Goal: Navigation & Orientation: Find specific page/section

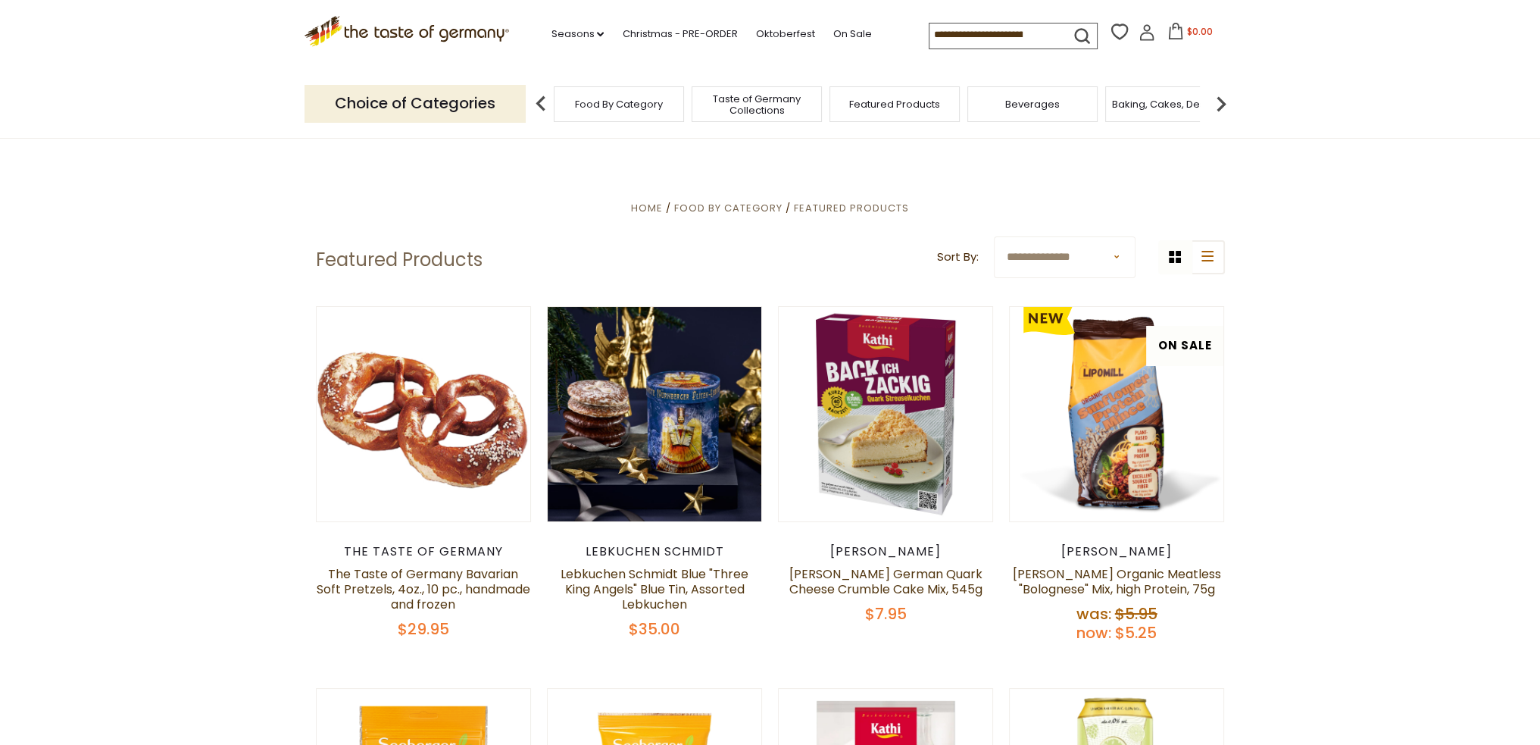
click at [635, 107] on span "Food By Category" at bounding box center [619, 103] width 88 height 11
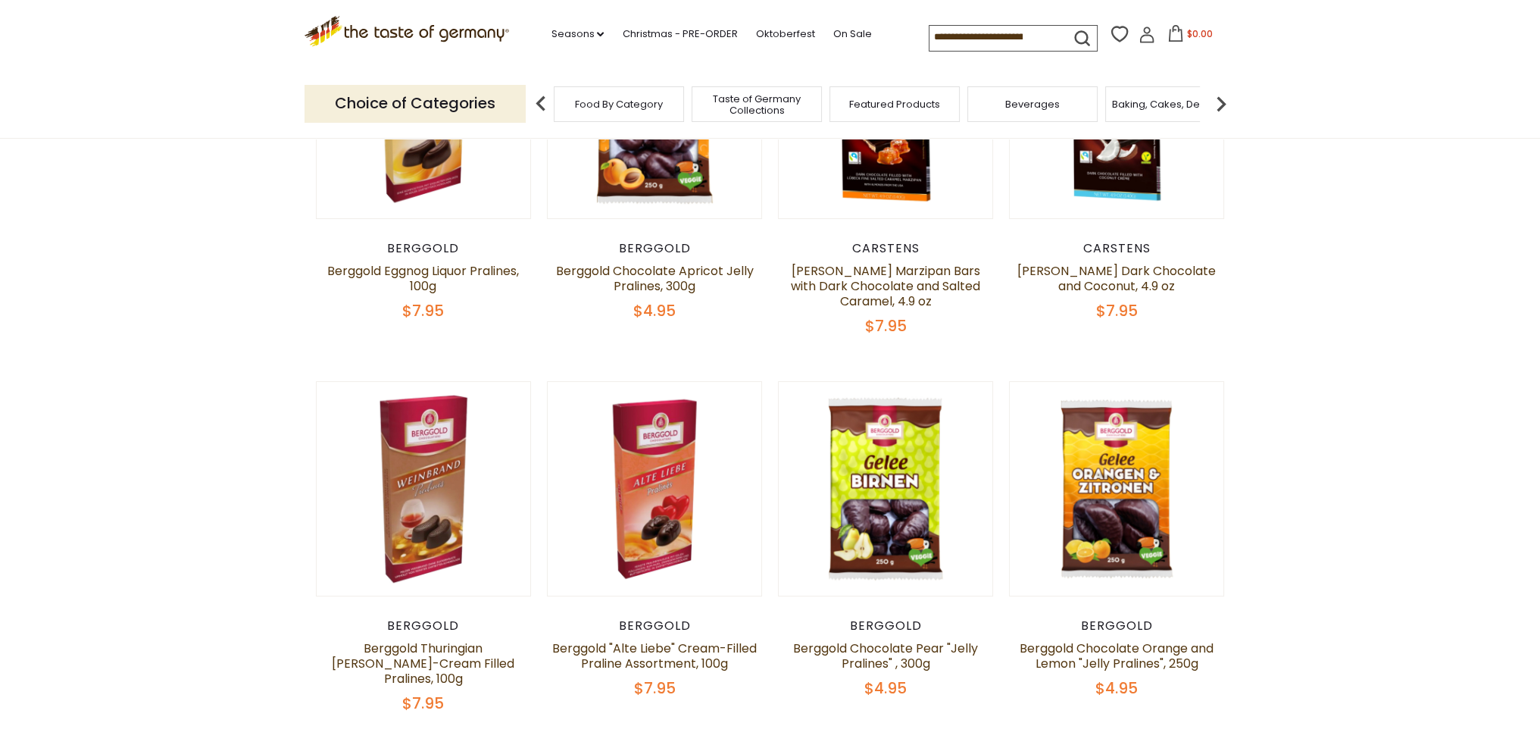
scroll to position [76, 0]
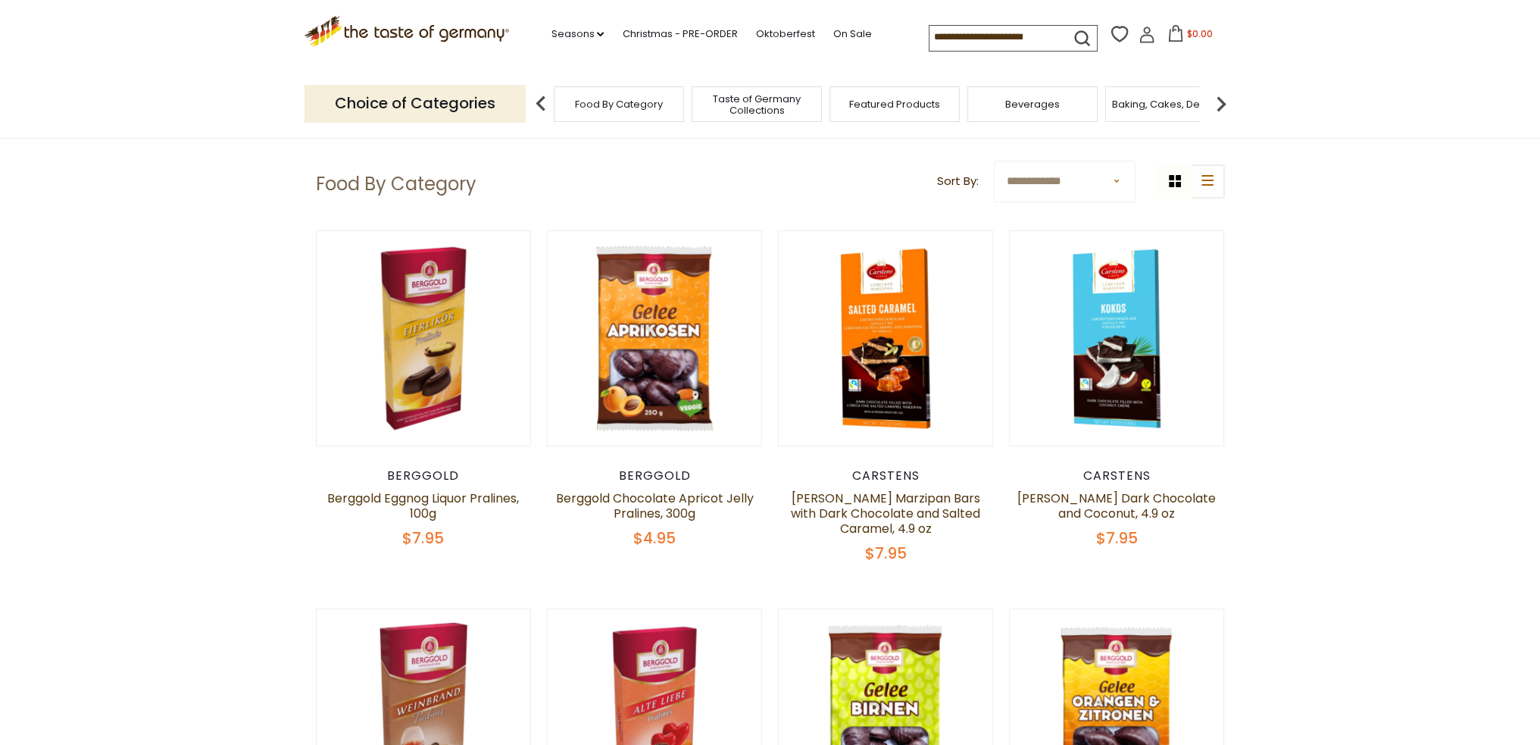
click at [1219, 100] on img at bounding box center [1221, 104] width 30 height 30
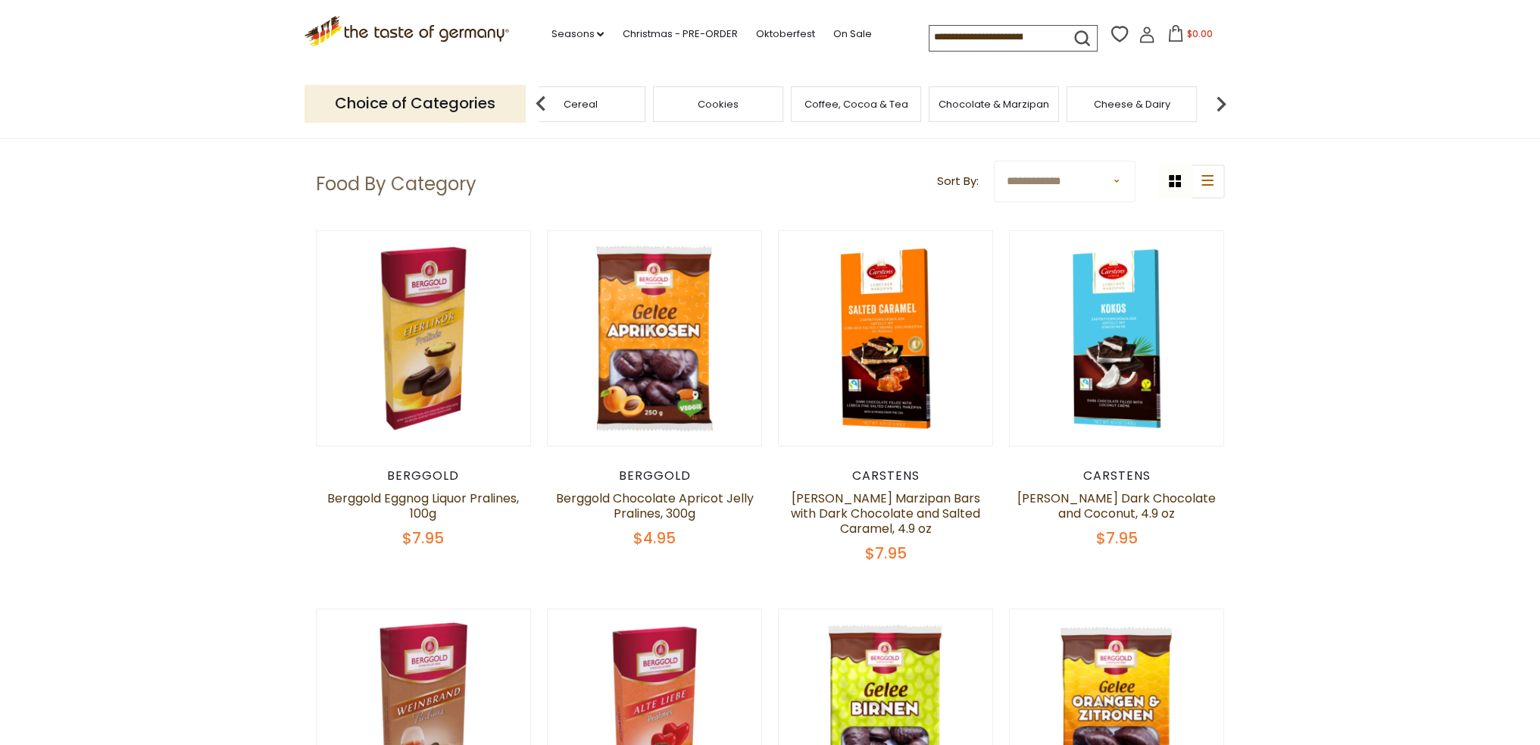
click at [1219, 100] on img at bounding box center [1221, 104] width 30 height 30
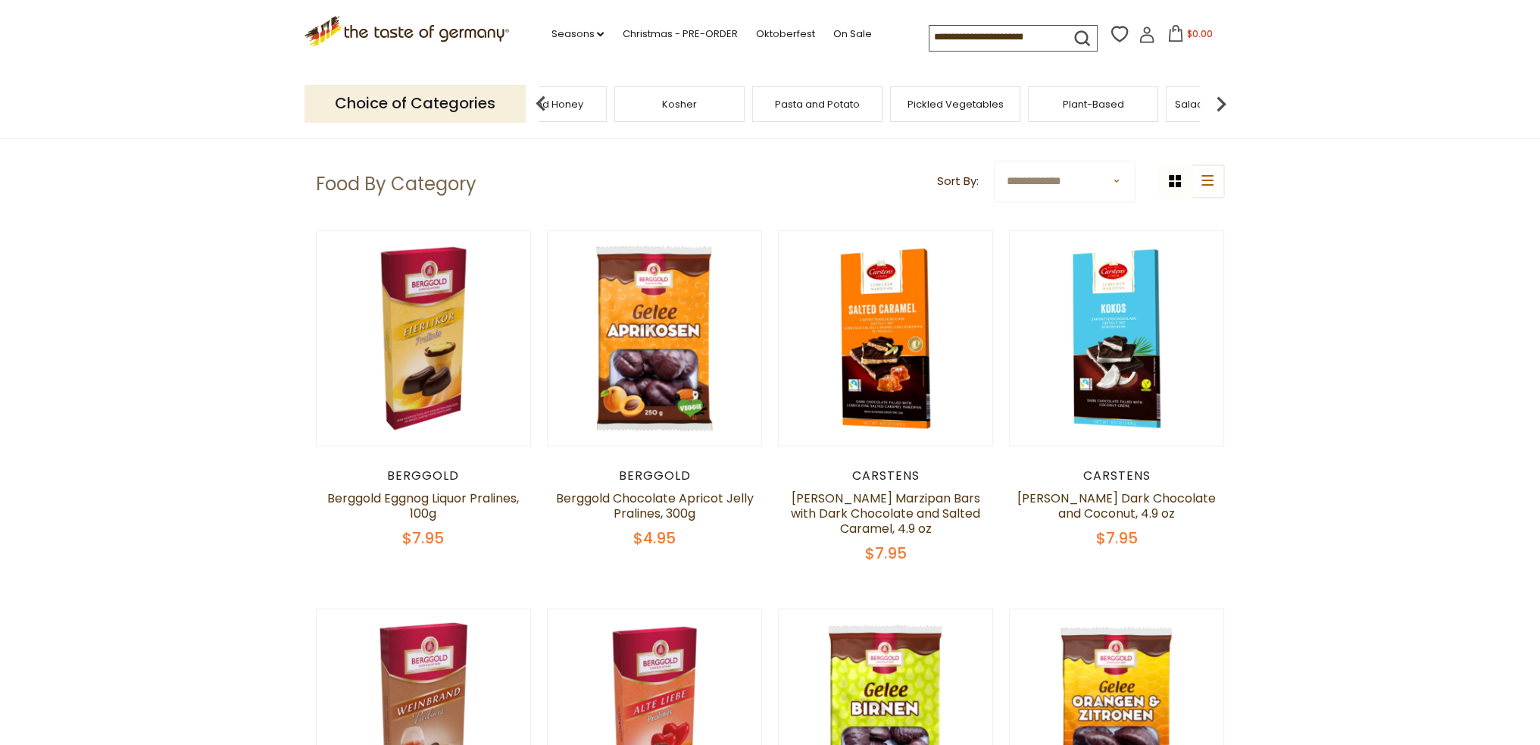
click at [954, 114] on div "Pickled Vegetables" at bounding box center [955, 104] width 130 height 36
click at [967, 102] on span "Pickled Vegetables" at bounding box center [967, 103] width 96 height 11
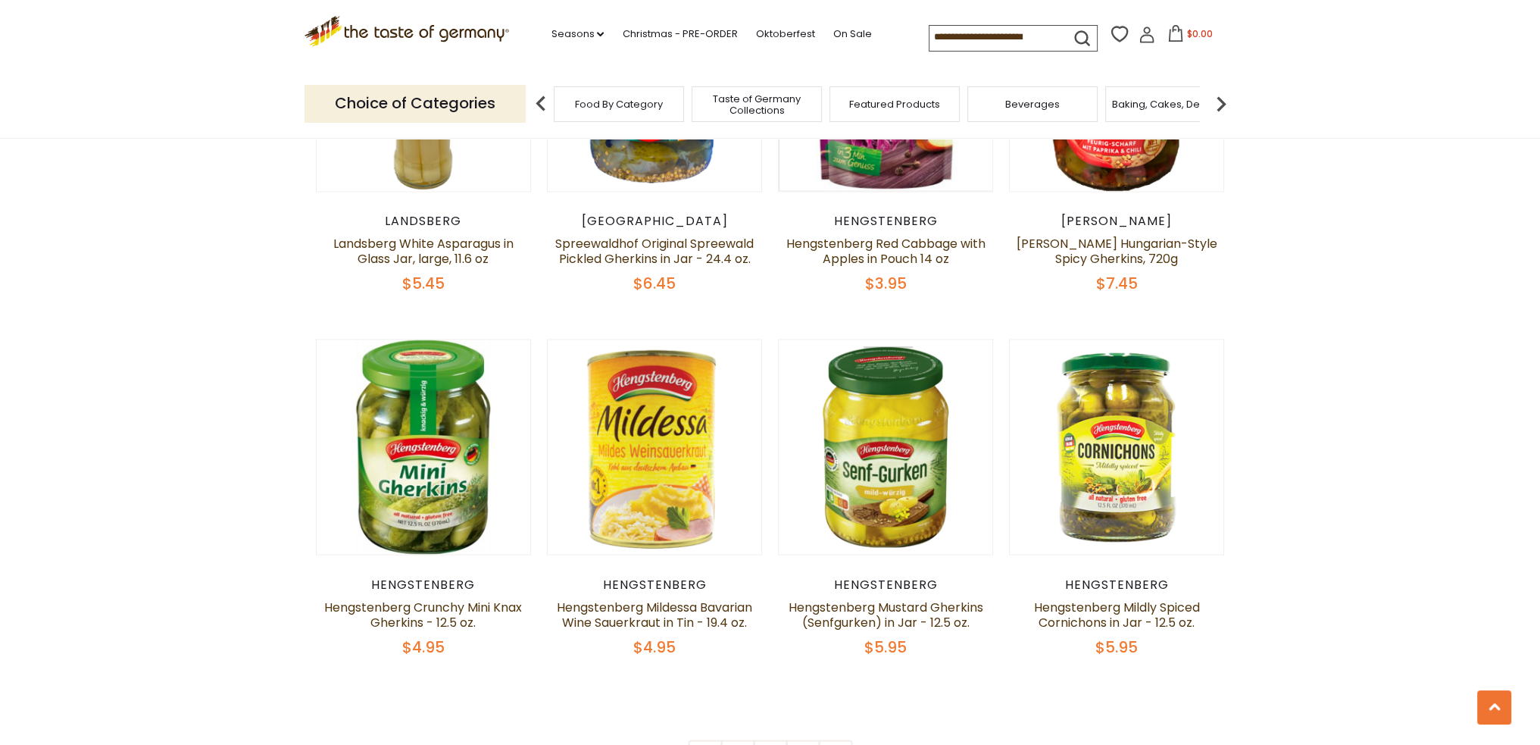
scroll to position [3409, 0]
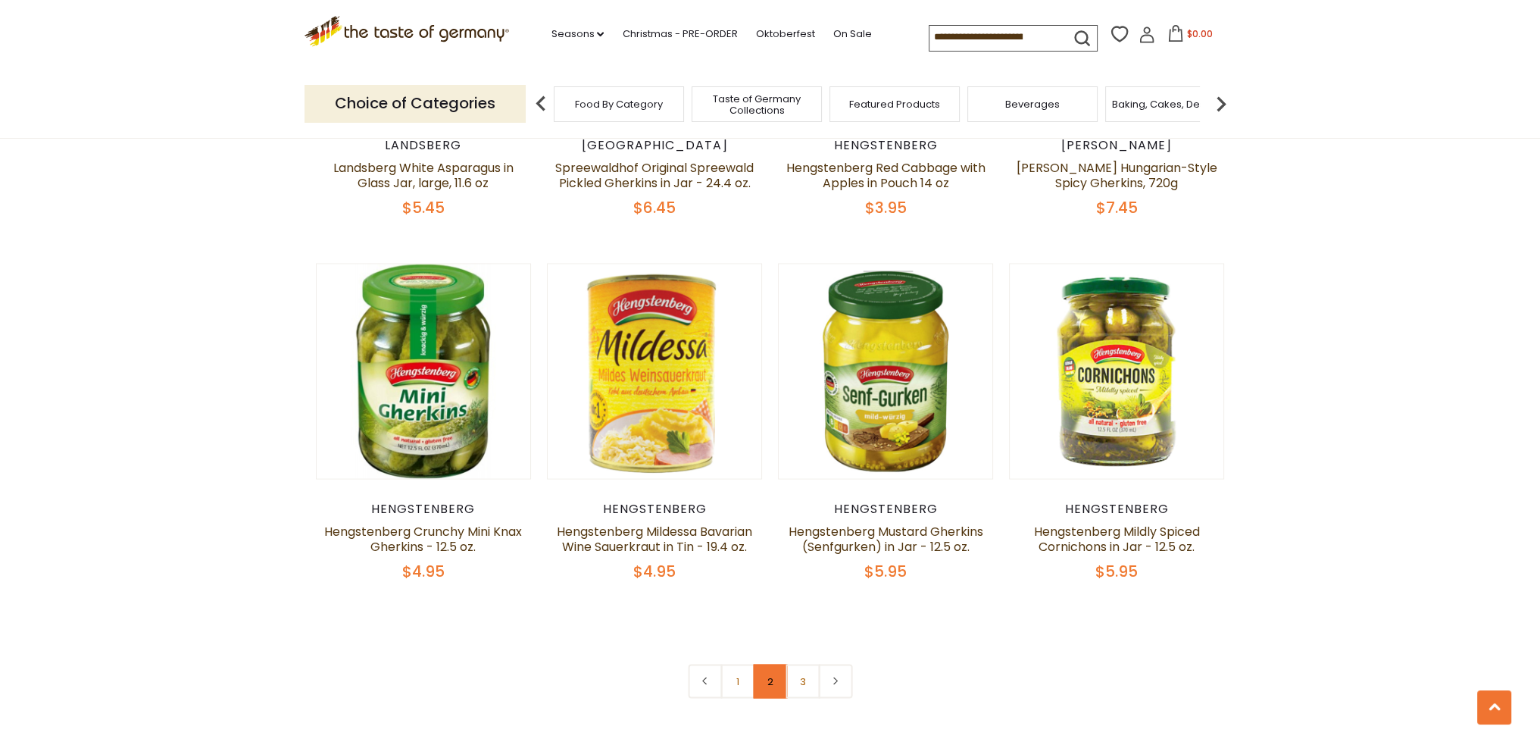
click at [761, 664] on link "2" at bounding box center [770, 681] width 34 height 34
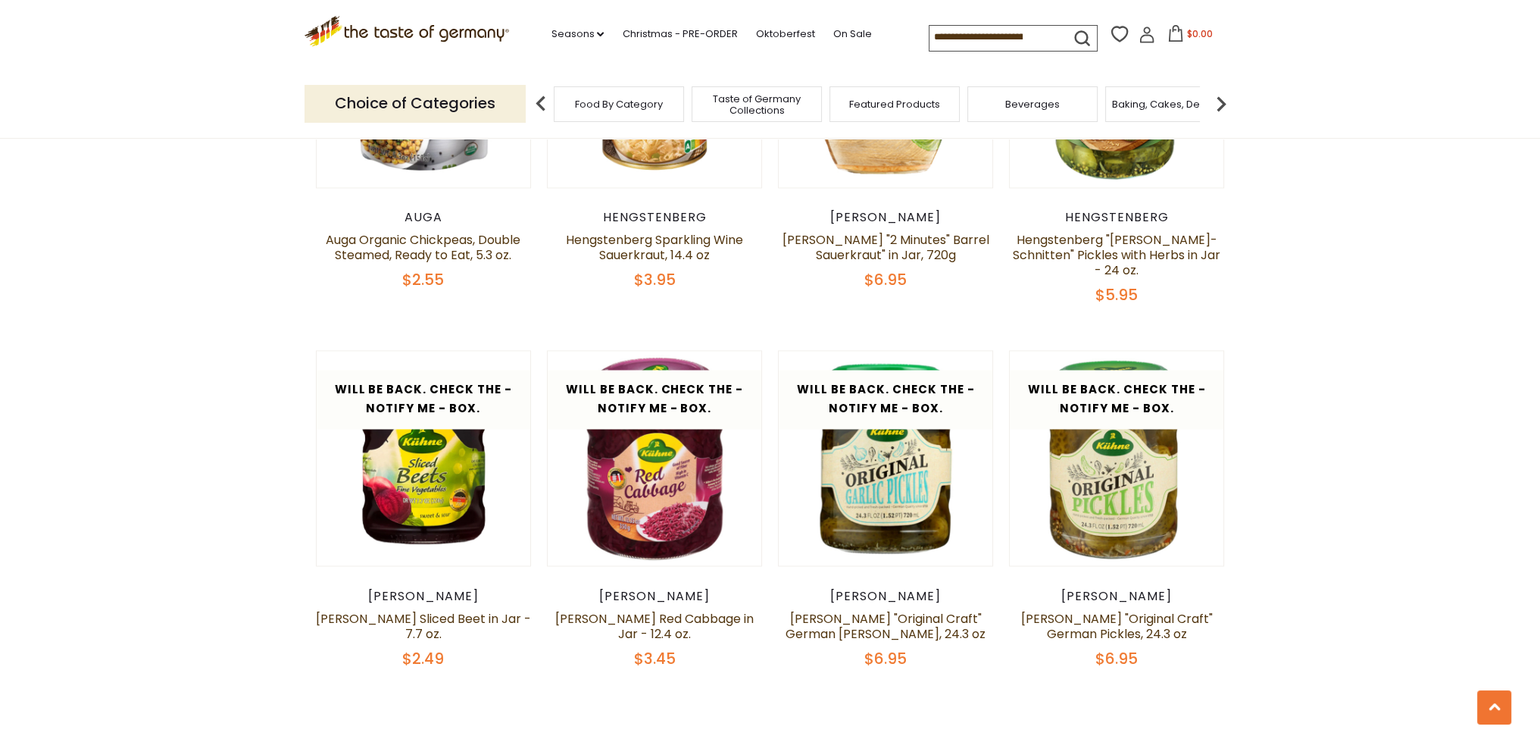
scroll to position [3576, 0]
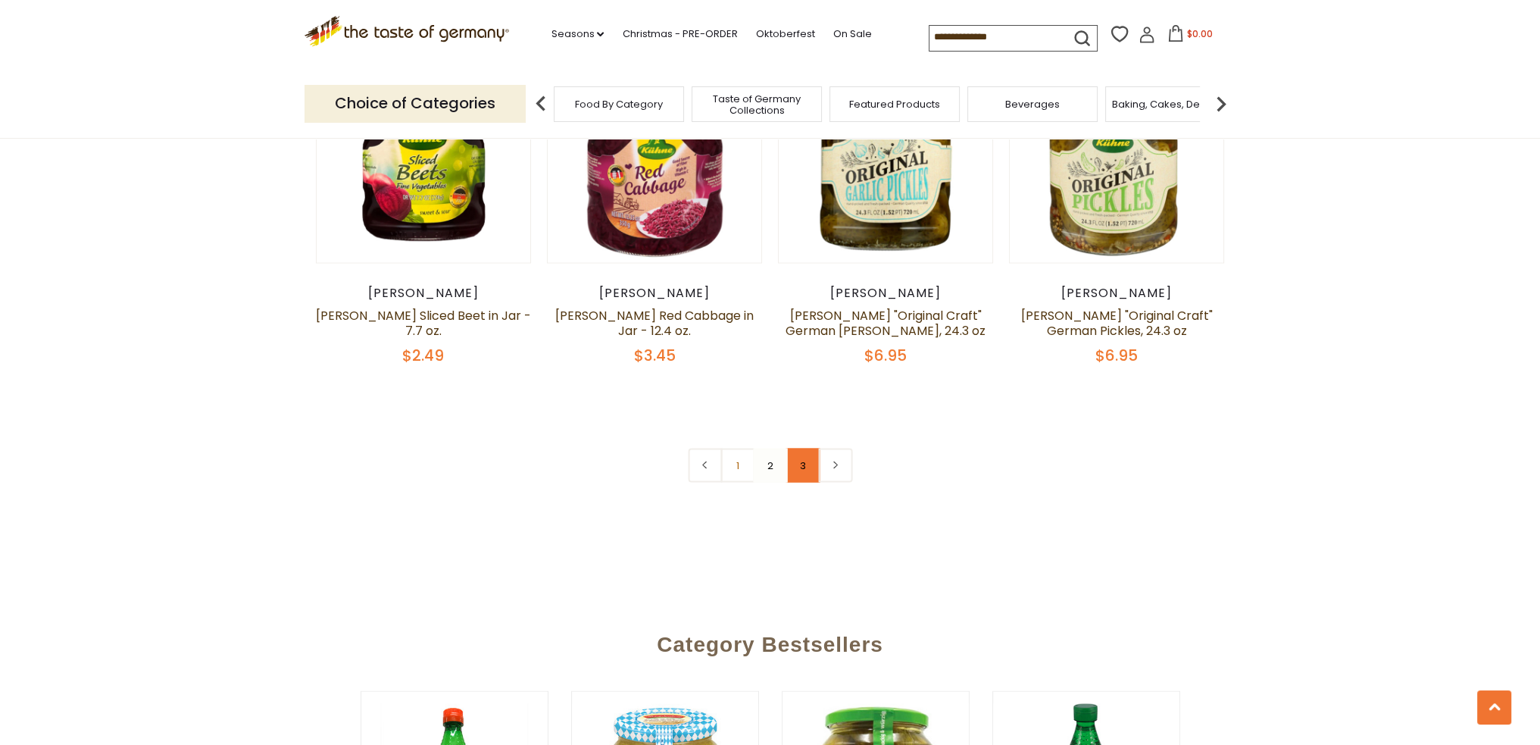
click at [802, 468] on link "3" at bounding box center [803, 465] width 34 height 34
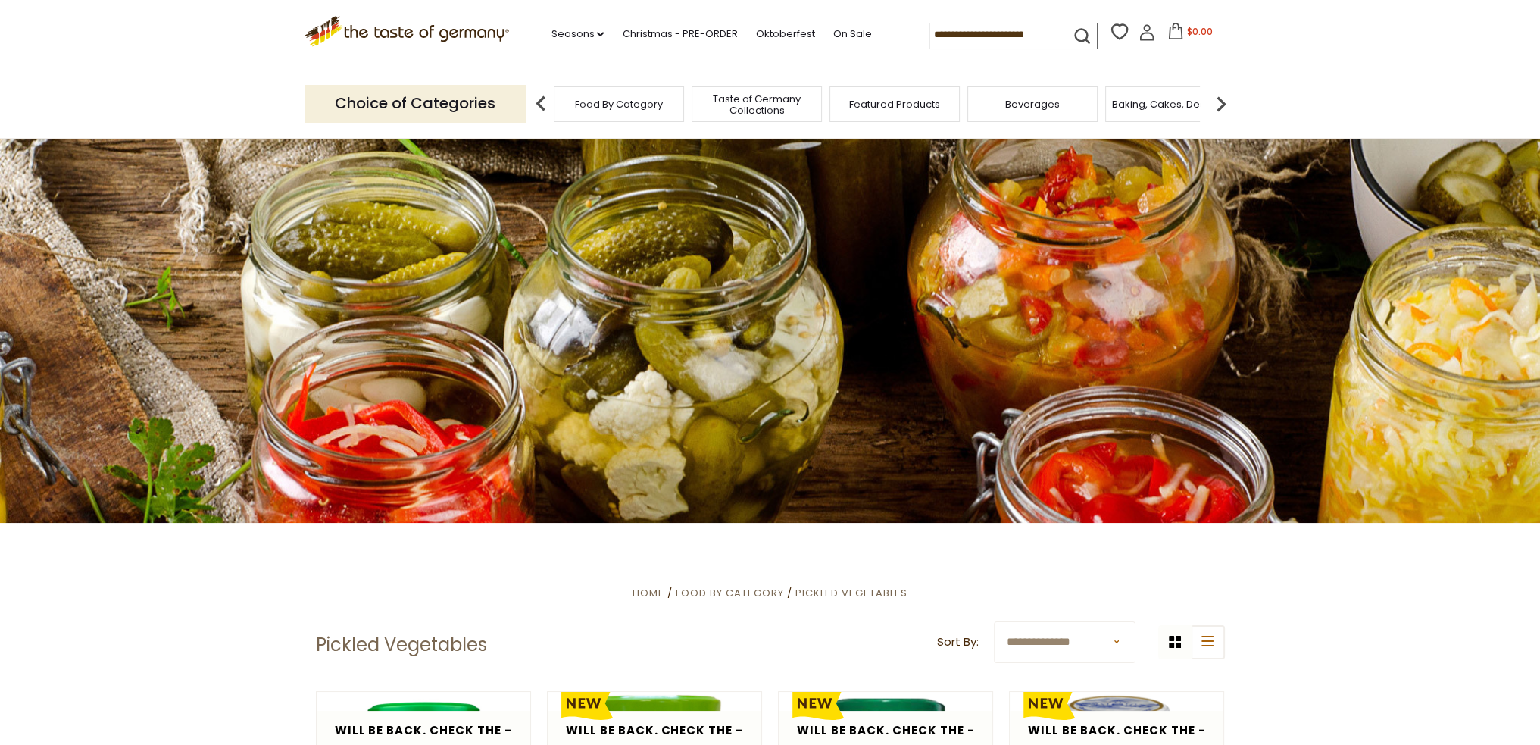
scroll to position [379, 0]
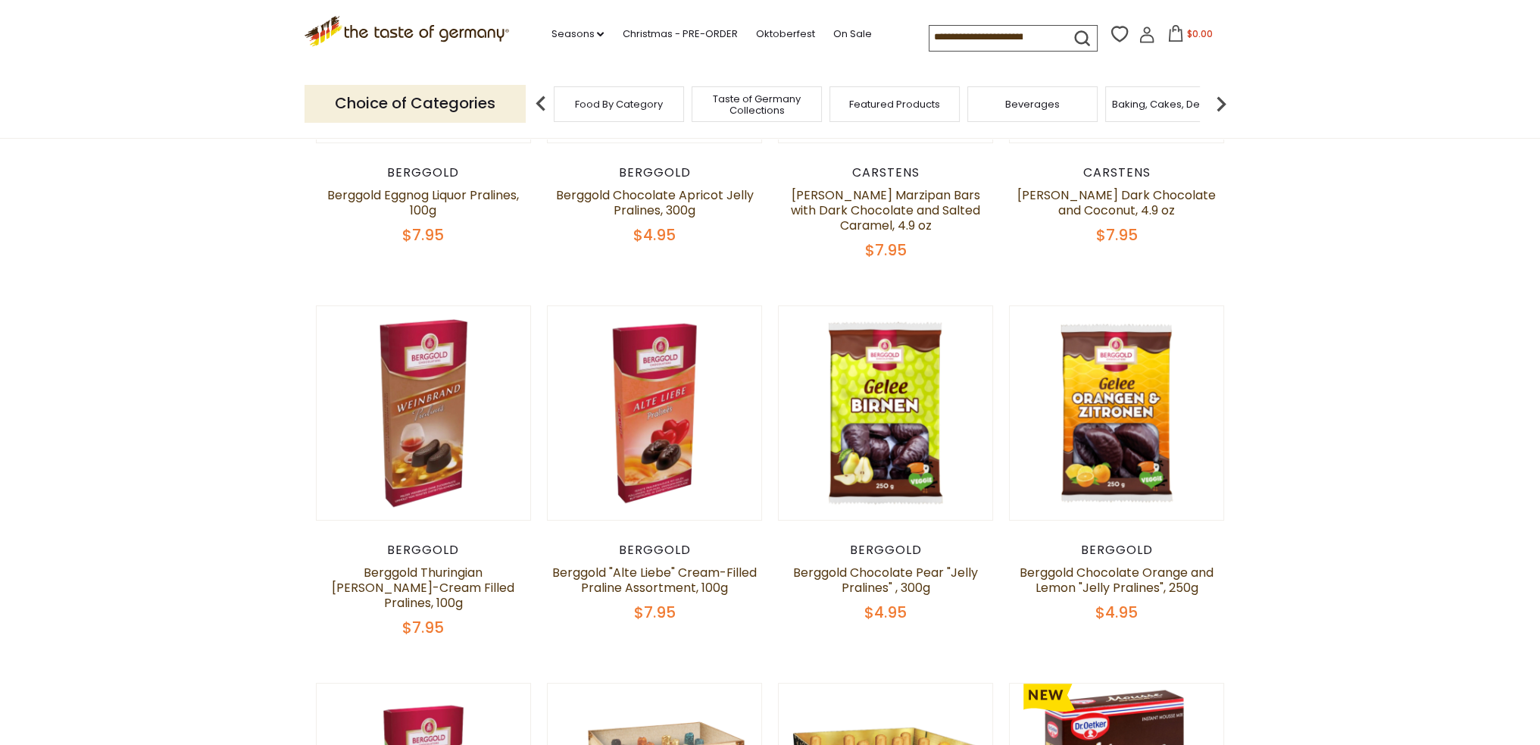
scroll to position [606, 0]
